Goal: Task Accomplishment & Management: Use online tool/utility

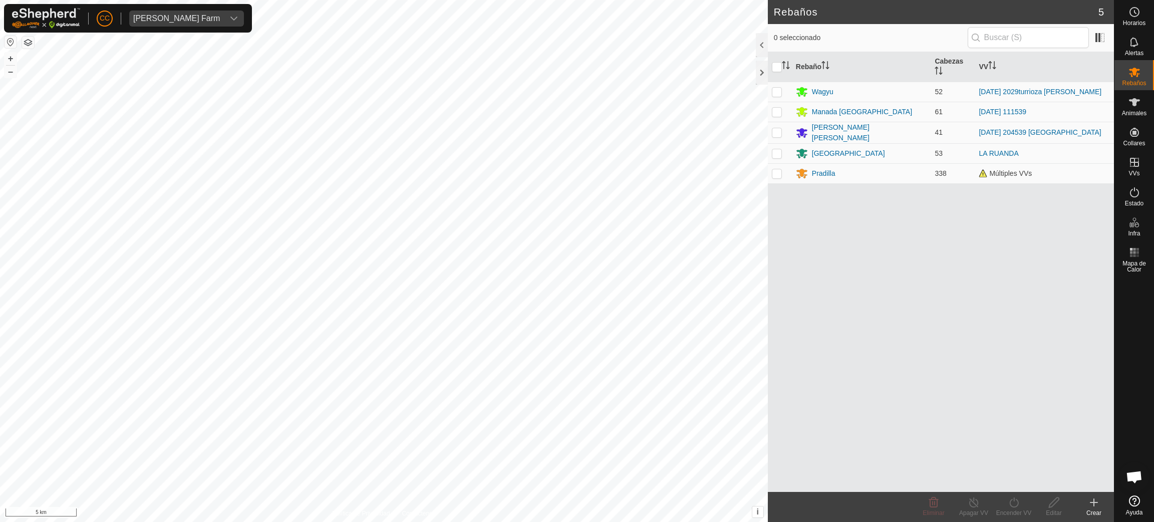
scroll to position [816, 0]
click at [10, 41] on button "button" at bounding box center [11, 42] width 12 height 12
click at [1126, 200] on span "Estado" at bounding box center [1134, 203] width 19 height 6
click at [1132, 194] on icon at bounding box center [1134, 192] width 12 height 12
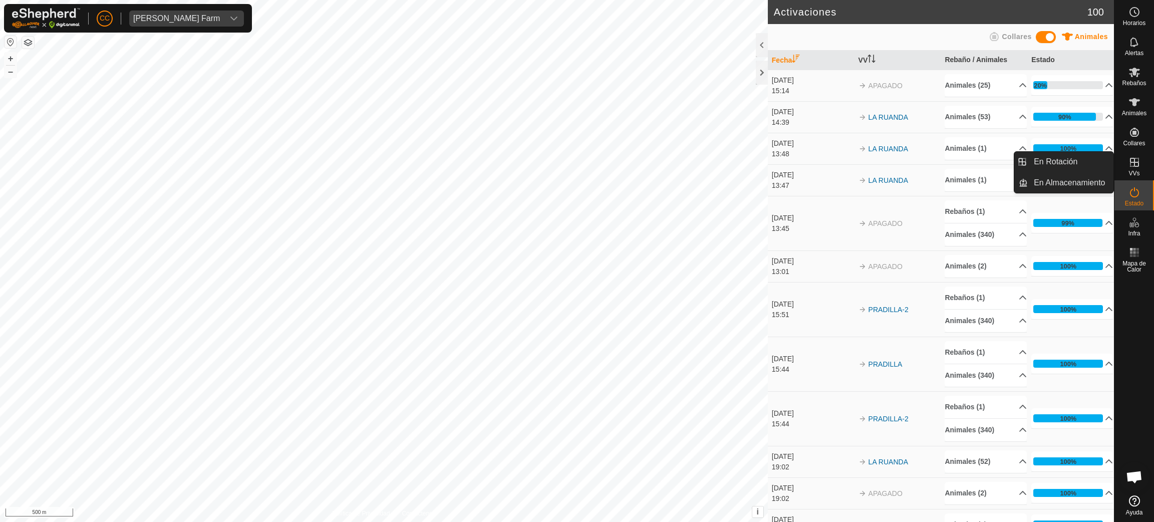
click at [1123, 163] on div "VVs" at bounding box center [1134, 165] width 40 height 30
click at [1131, 163] on icon at bounding box center [1134, 162] width 12 height 12
click at [1087, 161] on link "En Rotación" at bounding box center [1071, 162] width 86 height 20
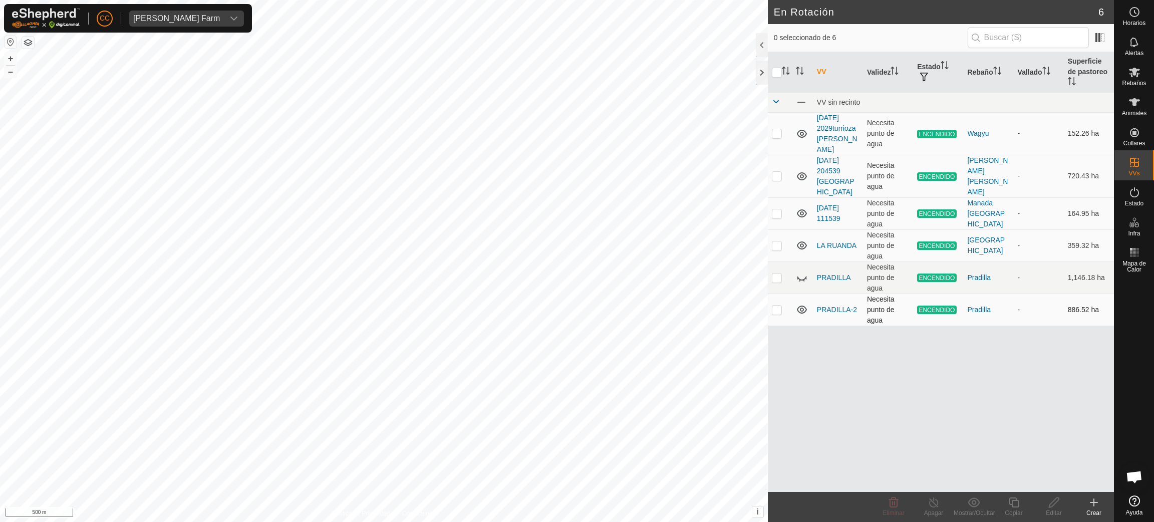
click at [776, 305] on p-checkbox at bounding box center [777, 309] width 10 height 8
checkbox input "true"
click at [1010, 509] on div "Copiar" at bounding box center [1013, 512] width 40 height 9
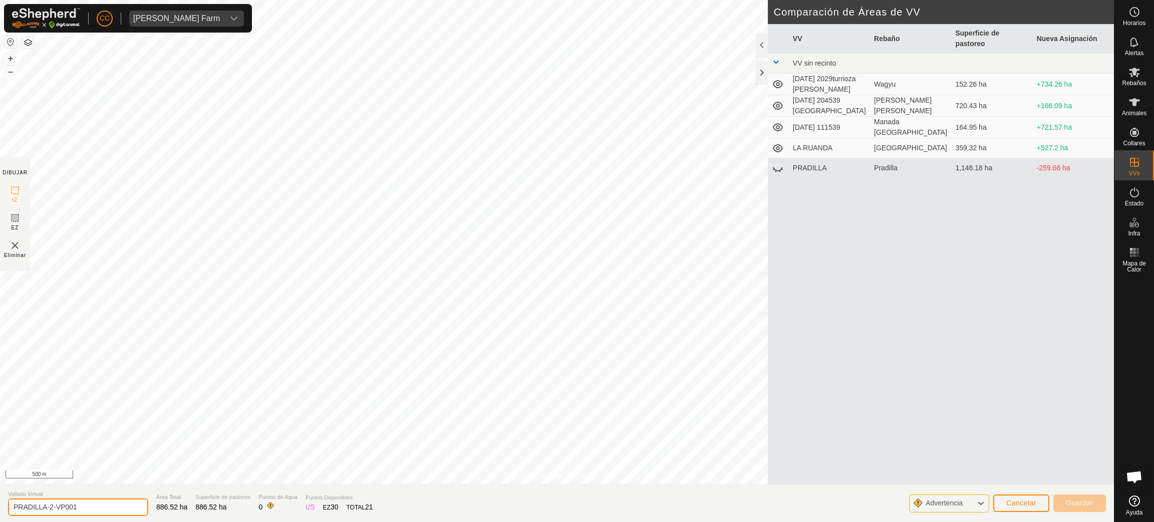
click at [99, 506] on input "PRADILLA-2-VP001" at bounding box center [78, 507] width 140 height 18
type input "PRADILLA-3"
drag, startPoint x: 163, startPoint y: 505, endPoint x: 172, endPoint y: 503, distance: 9.2
click at [172, 503] on span "886.52 ha" at bounding box center [171, 507] width 31 height 8
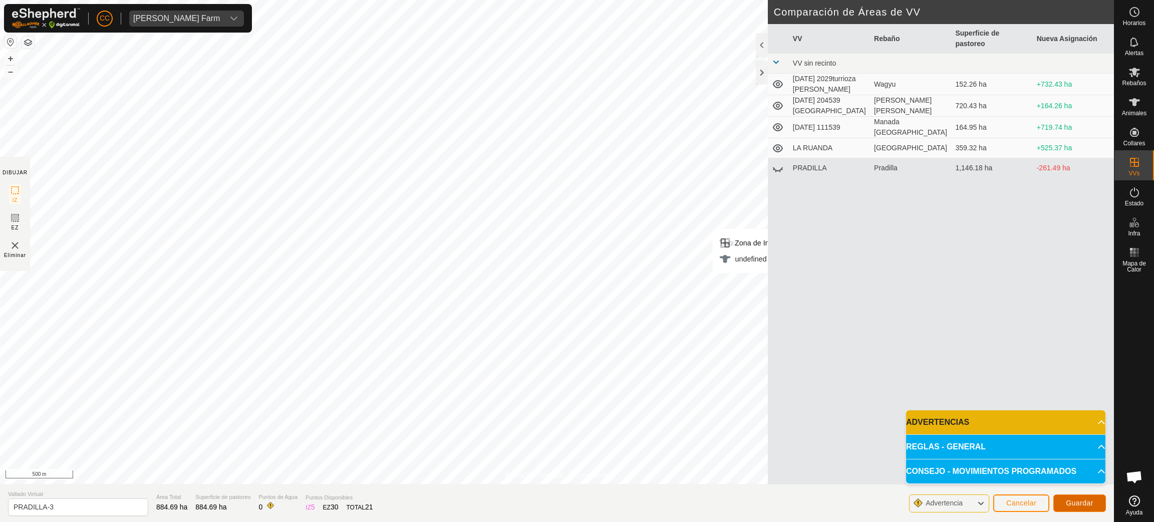
click at [1080, 504] on span "Guardar" at bounding box center [1080, 503] width 28 height 8
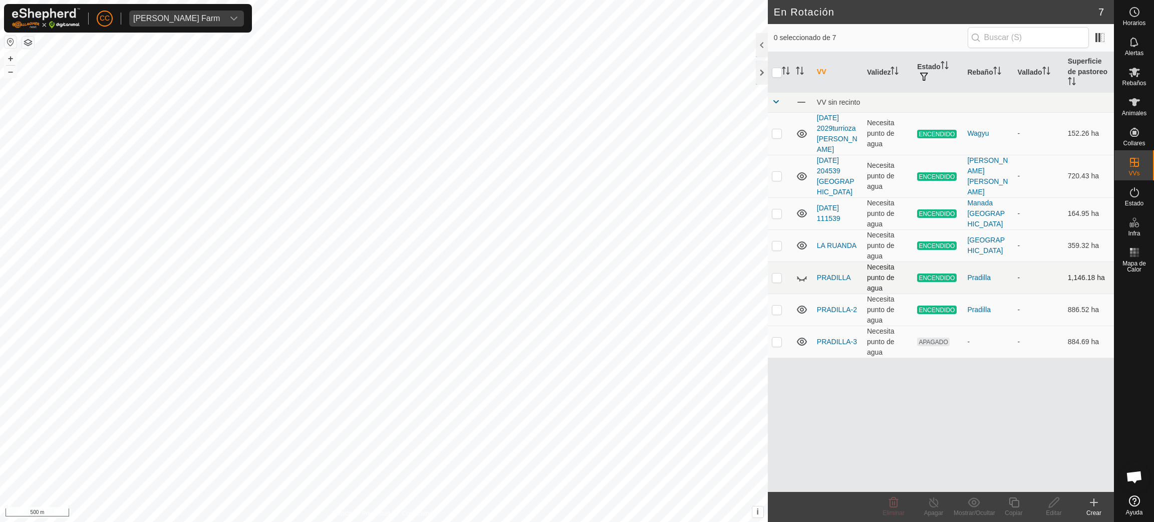
click at [799, 276] on icon at bounding box center [802, 278] width 10 height 4
click at [799, 271] on icon at bounding box center [802, 277] width 12 height 12
click at [801, 271] on icon at bounding box center [802, 277] width 12 height 12
click at [776, 338] on p-checkbox at bounding box center [777, 342] width 10 height 8
checkbox input "true"
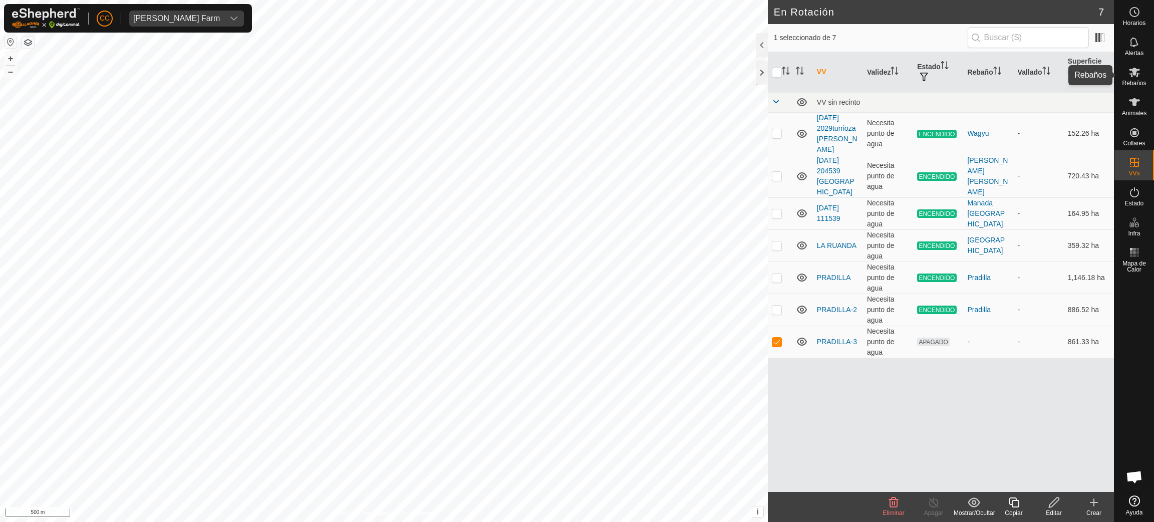
click at [1122, 69] on div "Rebaños" at bounding box center [1134, 75] width 40 height 30
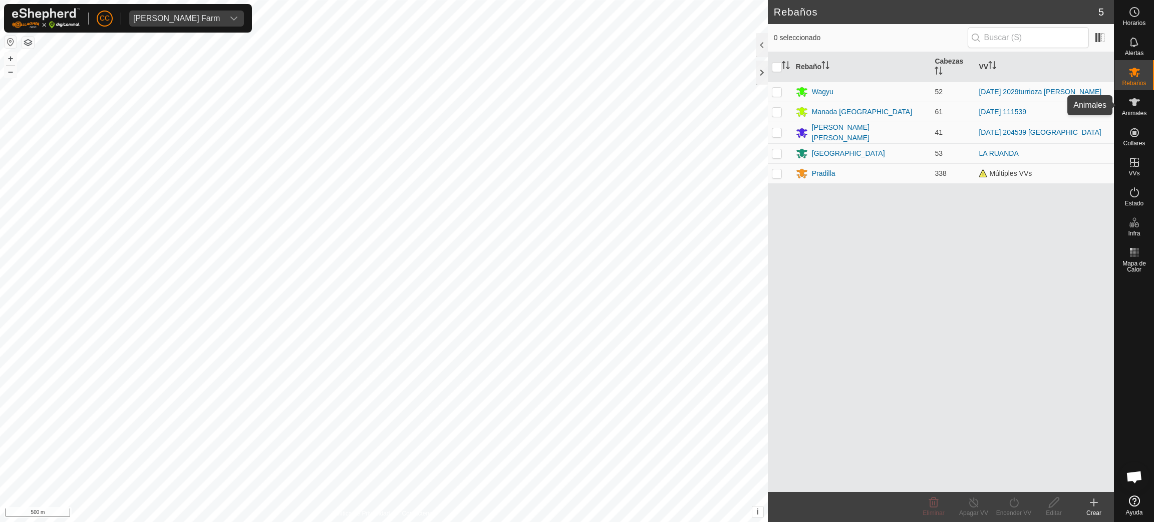
click at [1134, 102] on icon at bounding box center [1134, 102] width 11 height 8
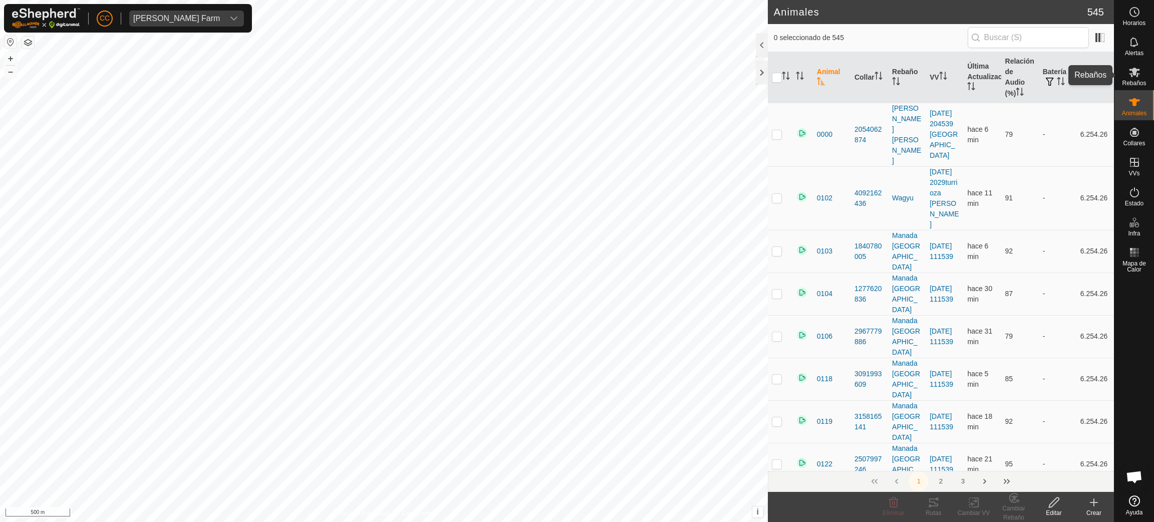
click at [1130, 77] on icon at bounding box center [1134, 72] width 12 height 12
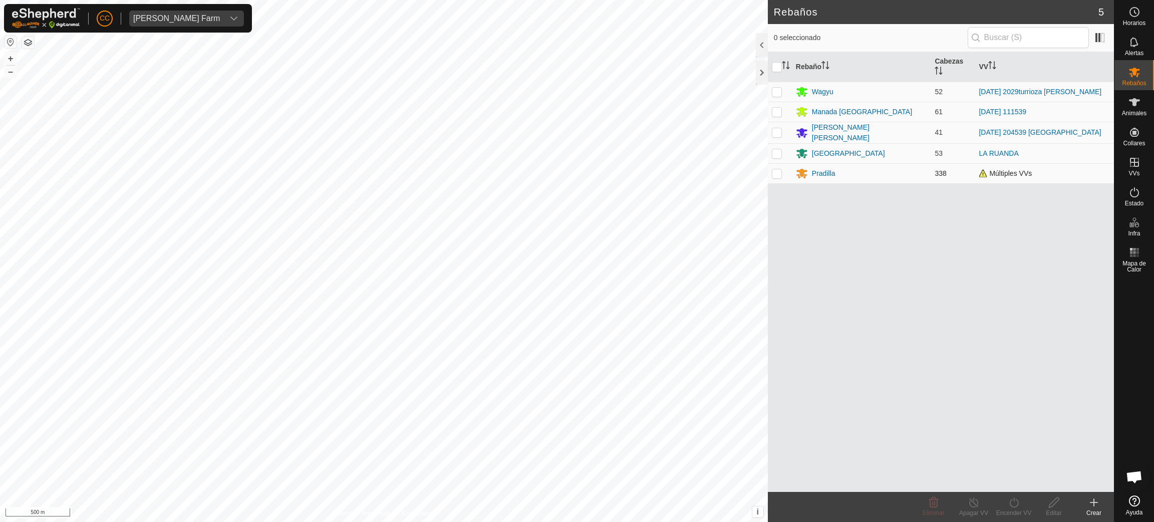
click at [770, 172] on td at bounding box center [780, 173] width 24 height 20
click at [777, 173] on p-checkbox at bounding box center [777, 173] width 10 height 8
checkbox input "false"
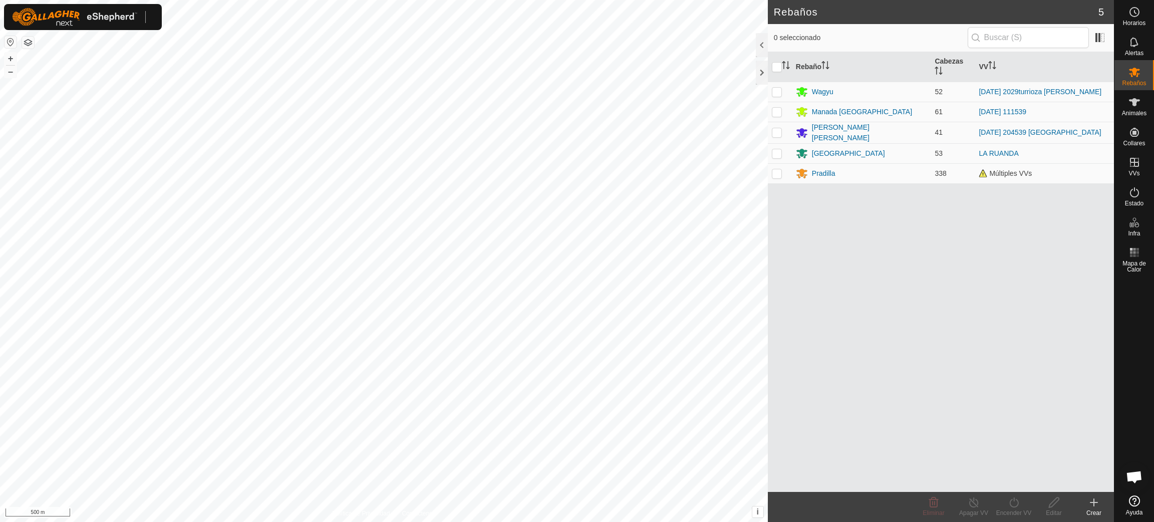
scroll to position [816, 0]
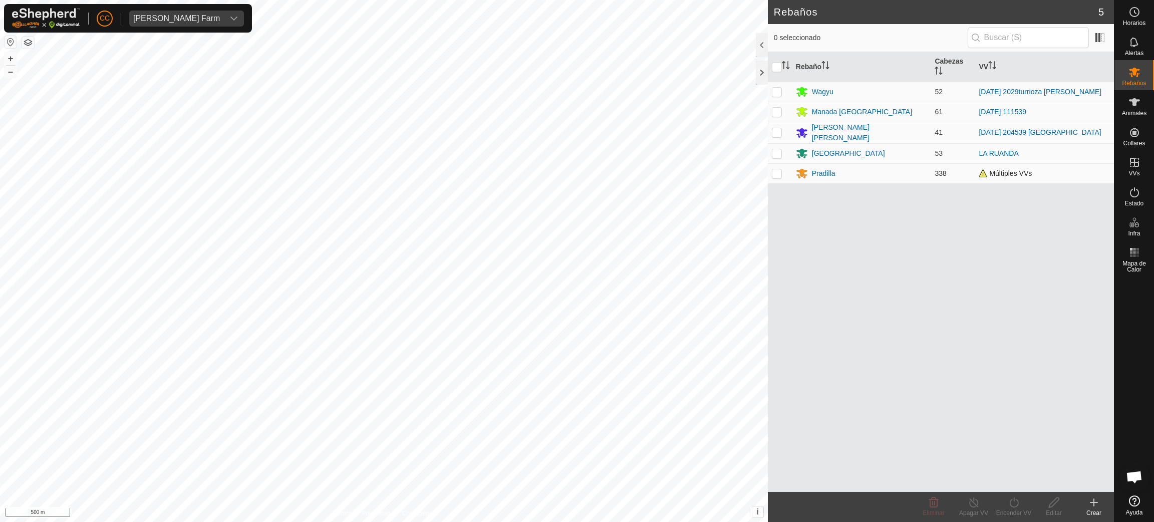
click at [782, 172] on td at bounding box center [780, 173] width 24 height 20
checkbox input "true"
click at [1012, 504] on icon at bounding box center [1014, 502] width 13 height 12
click at [1012, 479] on link "Ahora" at bounding box center [1043, 481] width 99 height 20
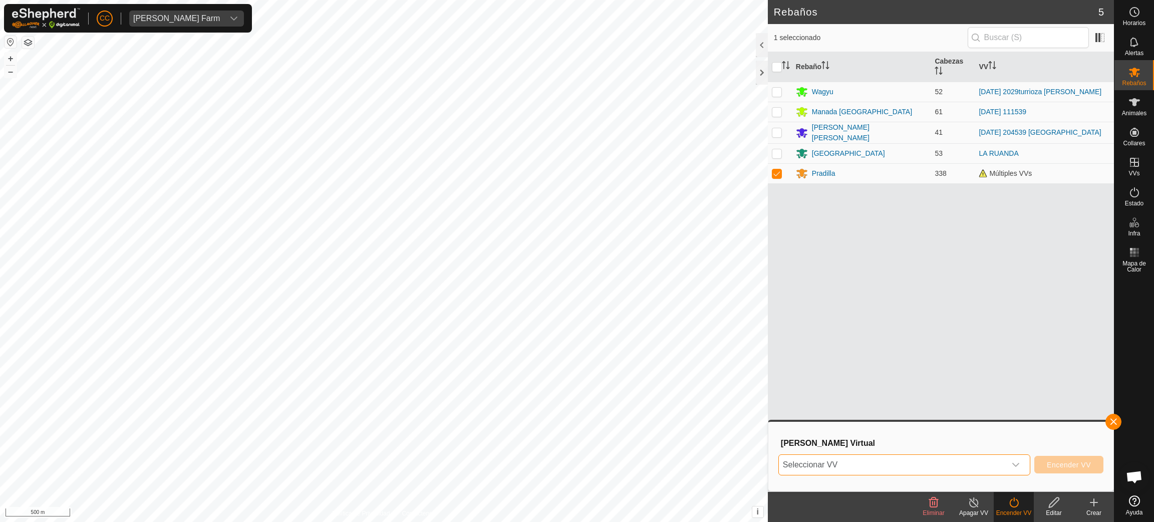
click at [954, 461] on span "Seleccionar VV" at bounding box center [892, 465] width 227 height 20
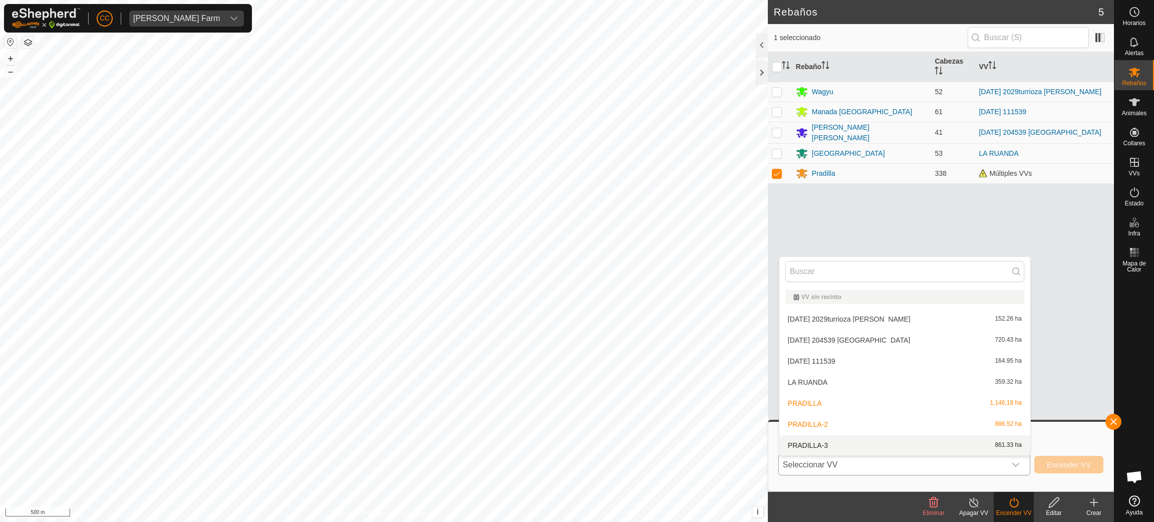
click at [914, 443] on li "PRADILLA-3 861.33 ha" at bounding box center [904, 445] width 251 height 20
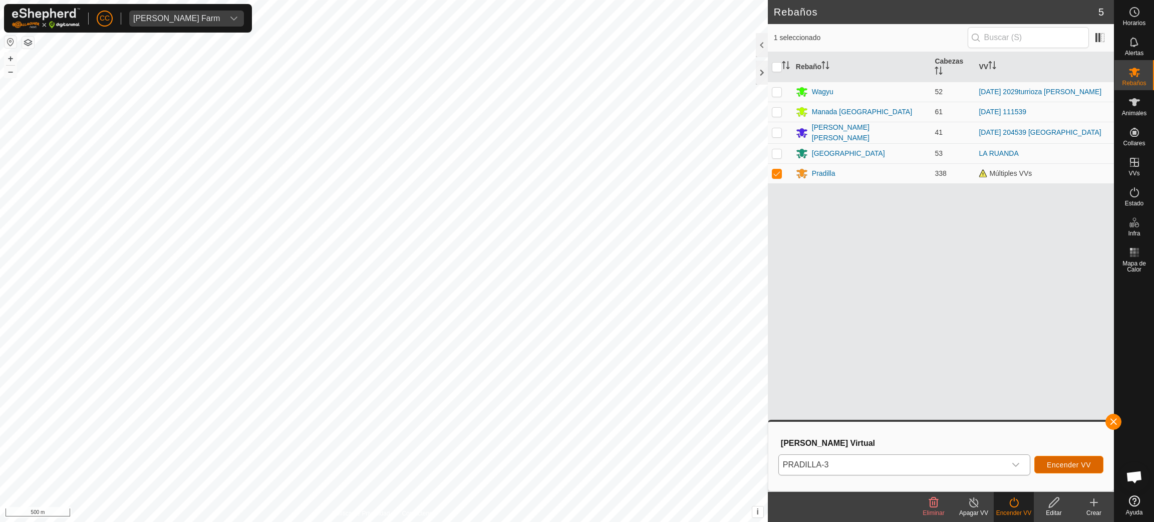
click at [1086, 467] on span "Encender VV" at bounding box center [1069, 465] width 44 height 8
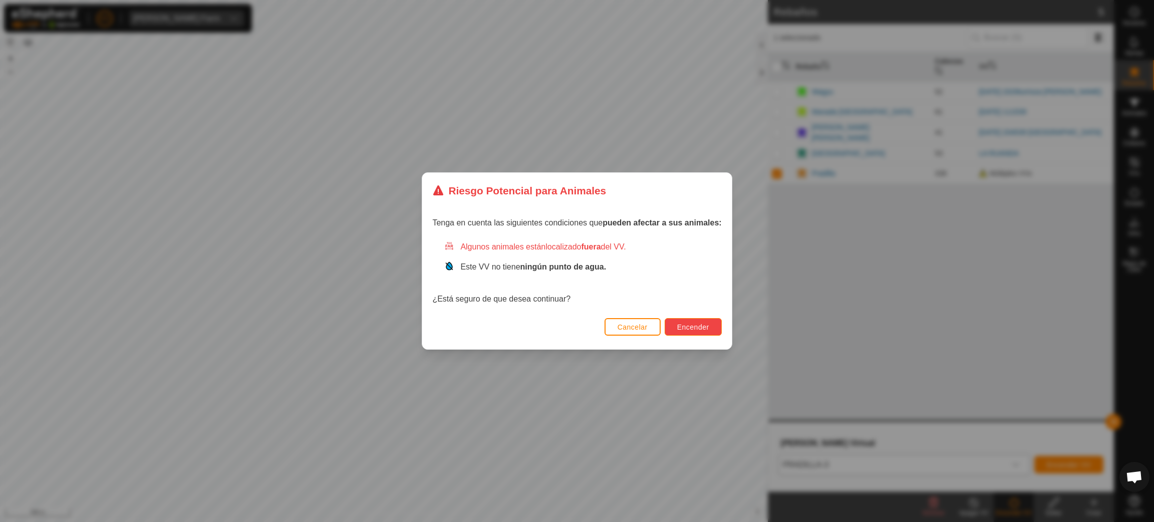
click at [687, 318] on button "Encender" at bounding box center [692, 327] width 57 height 18
